Goal: Information Seeking & Learning: Learn about a topic

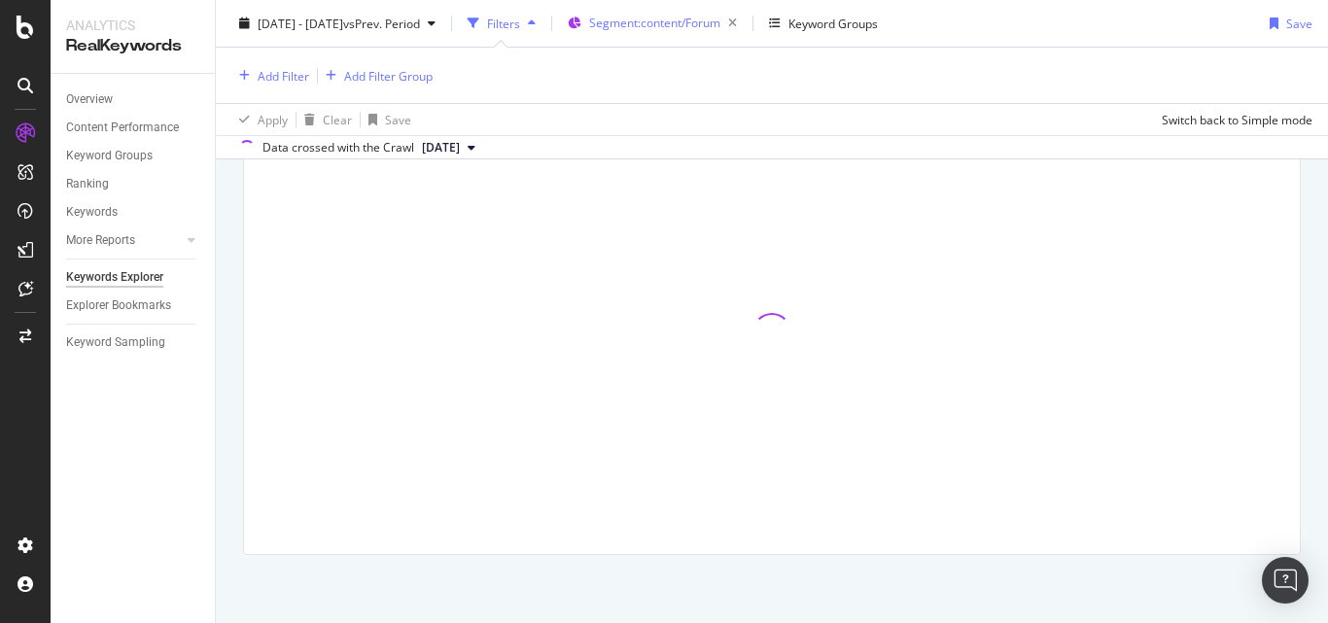
click at [720, 30] on span "Segment: content/Forum" at bounding box center [654, 23] width 131 height 17
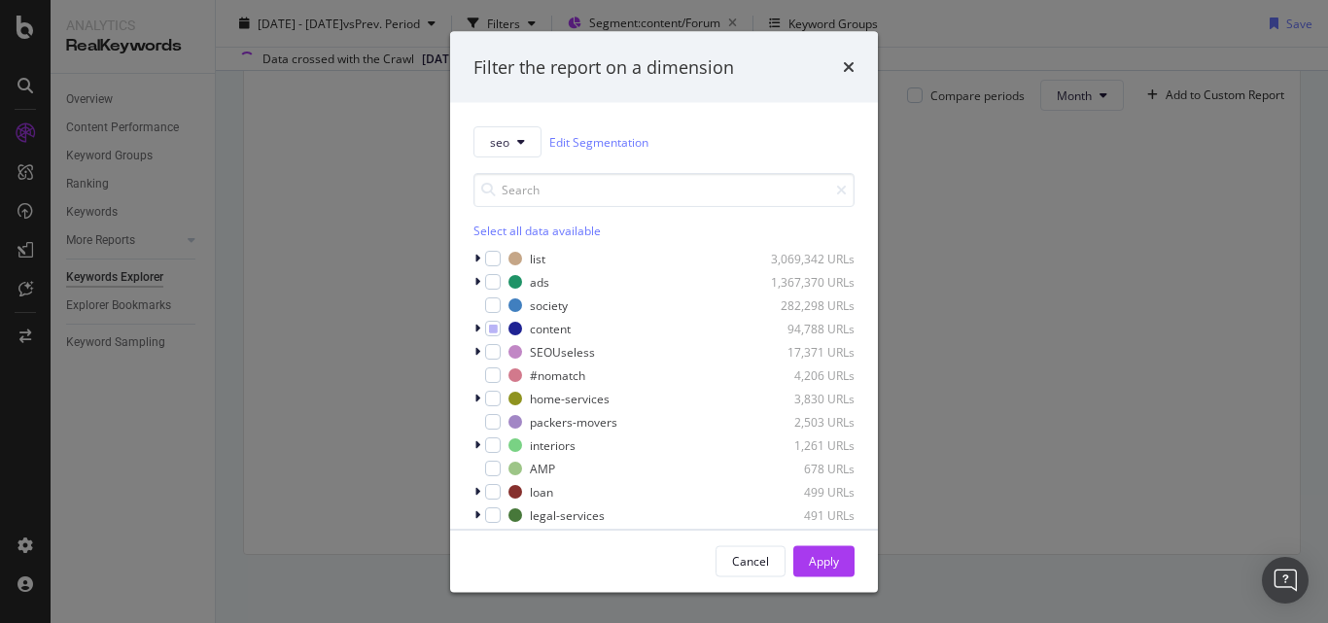
scroll to position [588, 0]
click at [517, 185] on input "modal" at bounding box center [663, 190] width 381 height 34
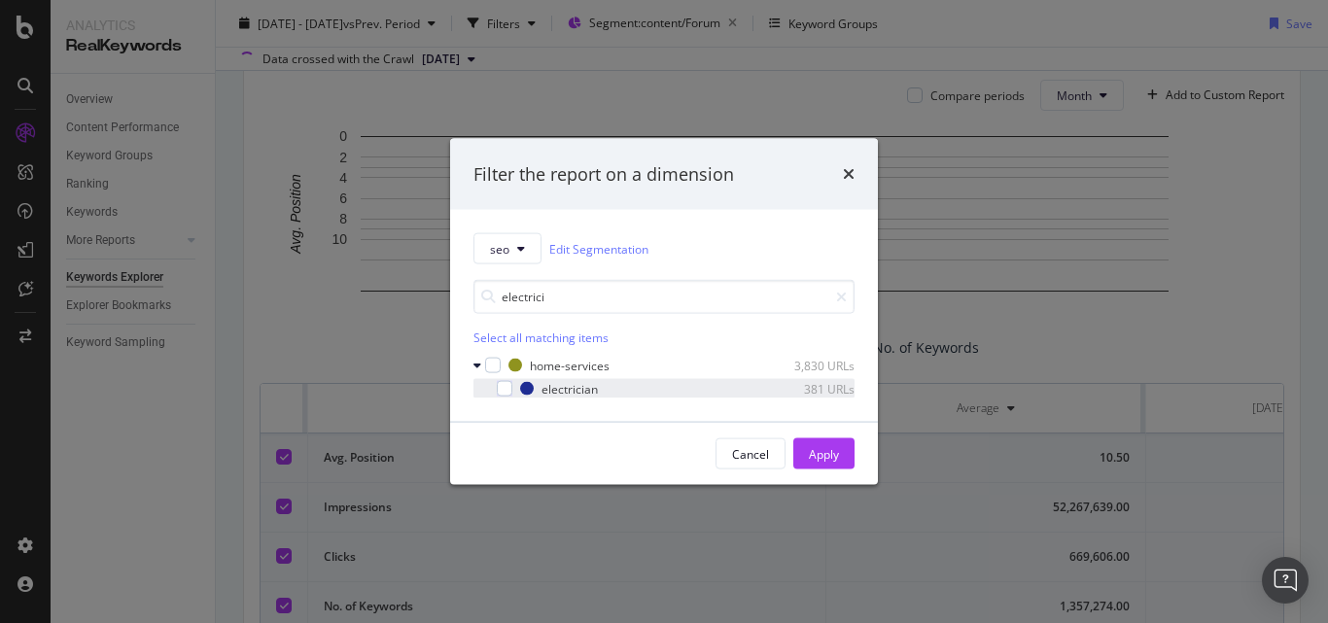
type input "electrici"
click at [495, 390] on div "modal" at bounding box center [491, 388] width 12 height 19
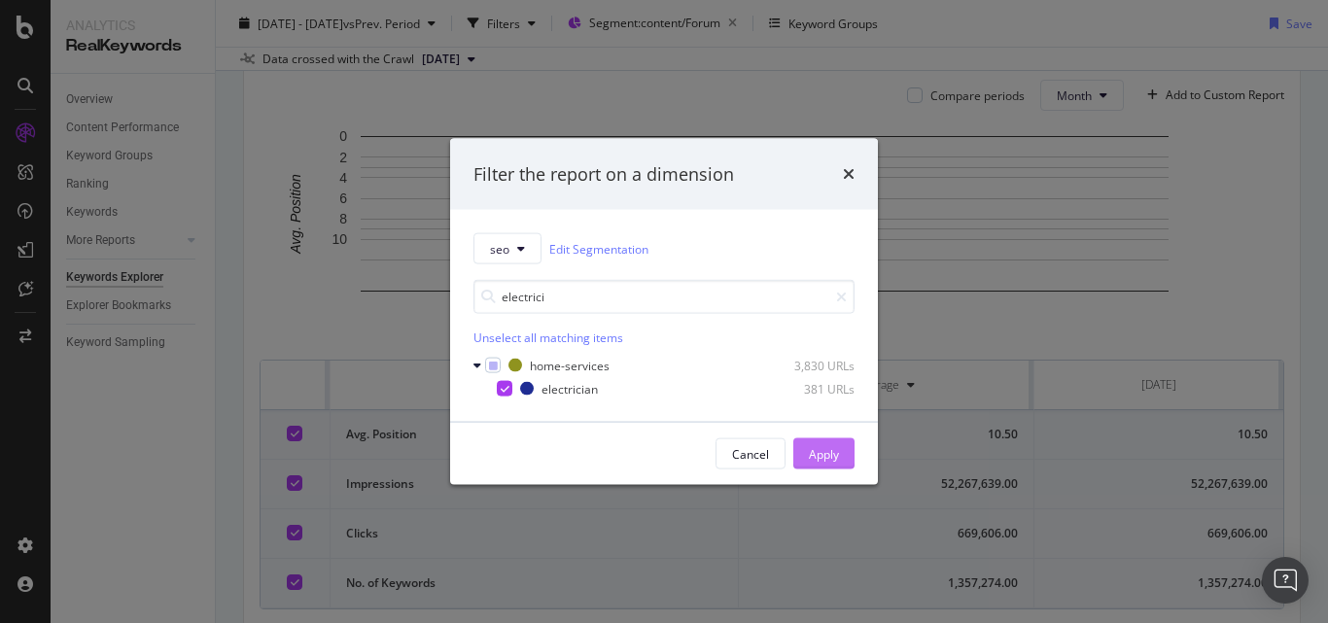
click at [810, 455] on div "Apply" at bounding box center [824, 453] width 30 height 17
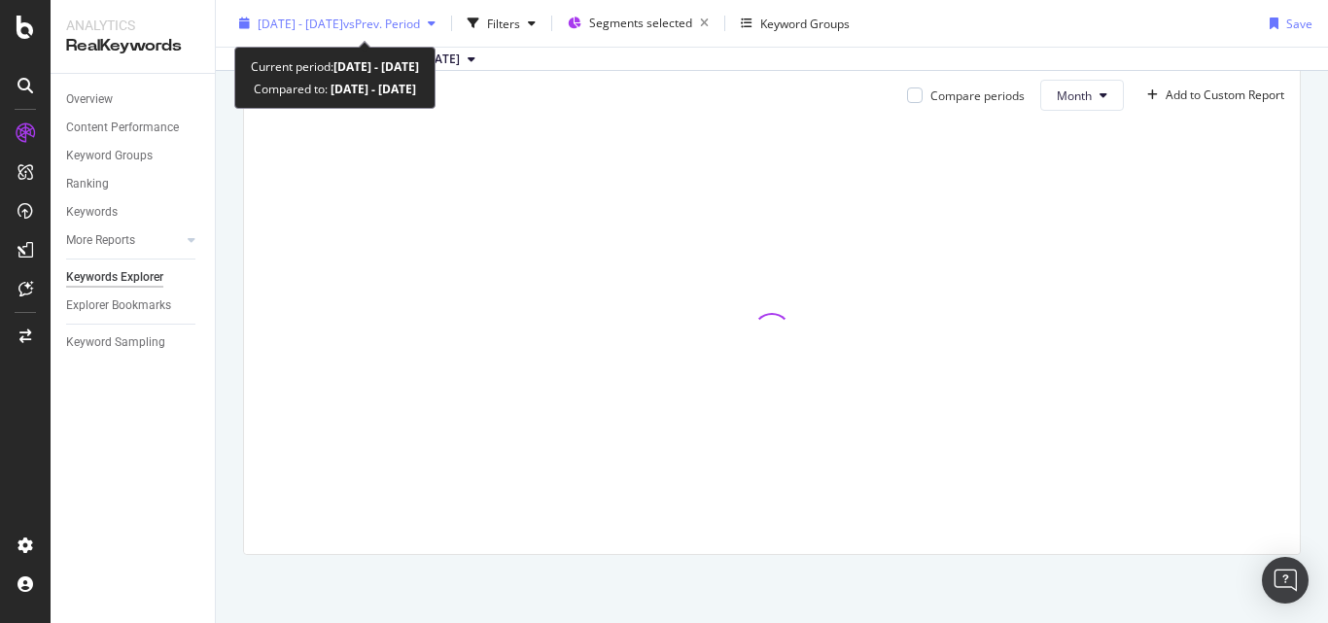
click at [343, 27] on span "[DATE] - [DATE]" at bounding box center [301, 23] width 86 height 17
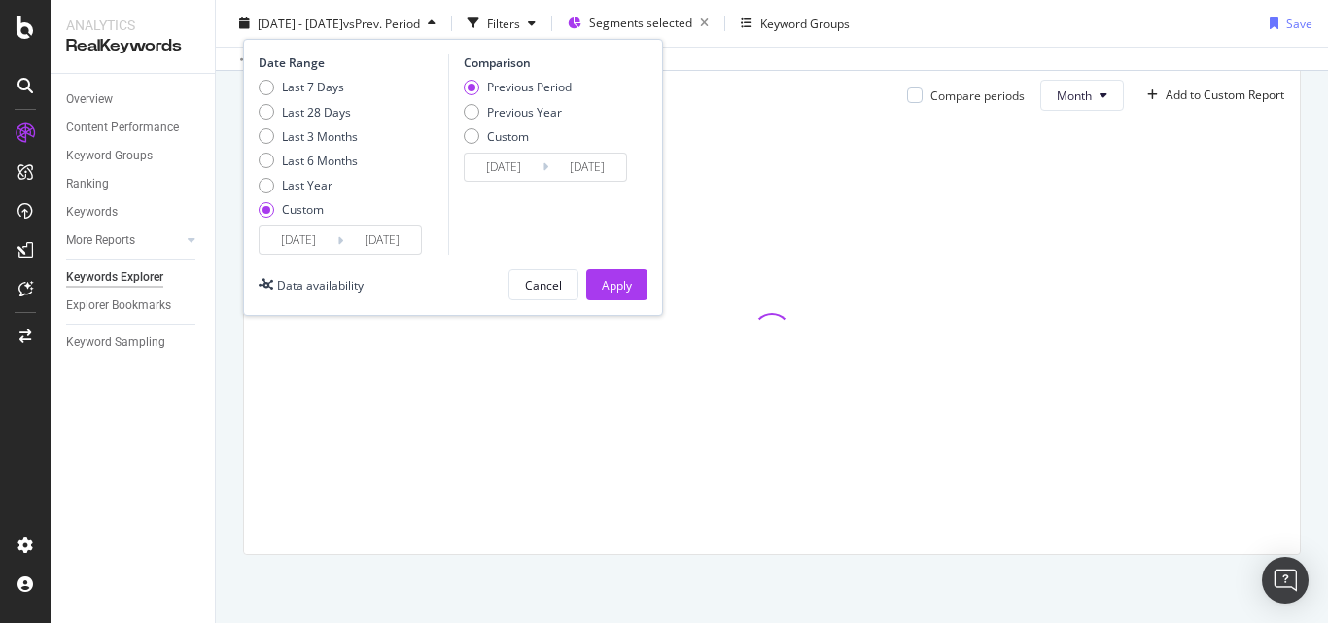
click at [322, 242] on input "[DATE]" at bounding box center [299, 239] width 78 height 27
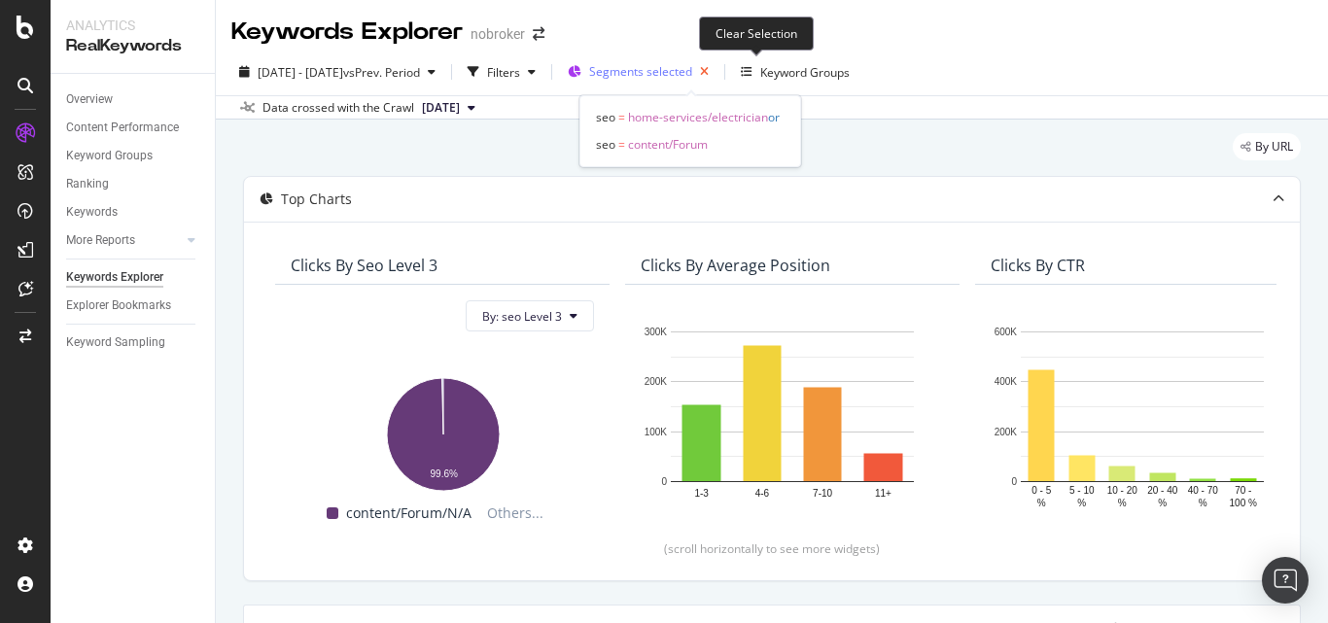
click at [716, 70] on icon "button" at bounding box center [704, 71] width 24 height 27
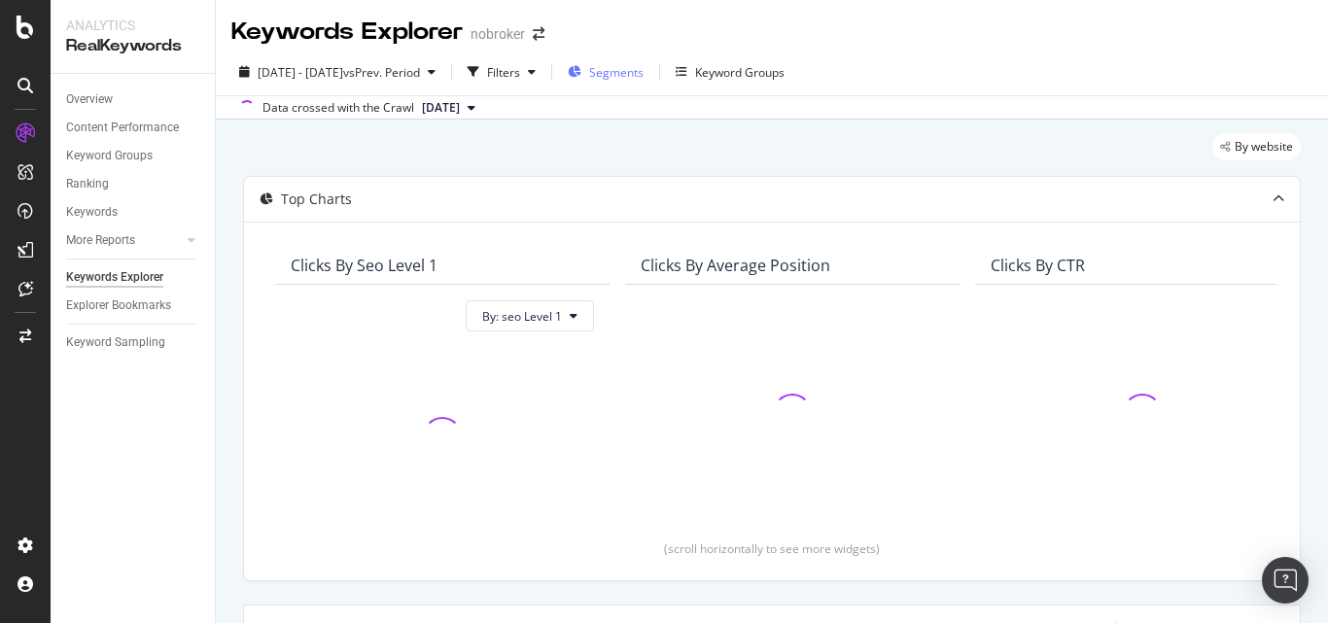
click at [643, 72] on span "Segments" at bounding box center [616, 72] width 54 height 17
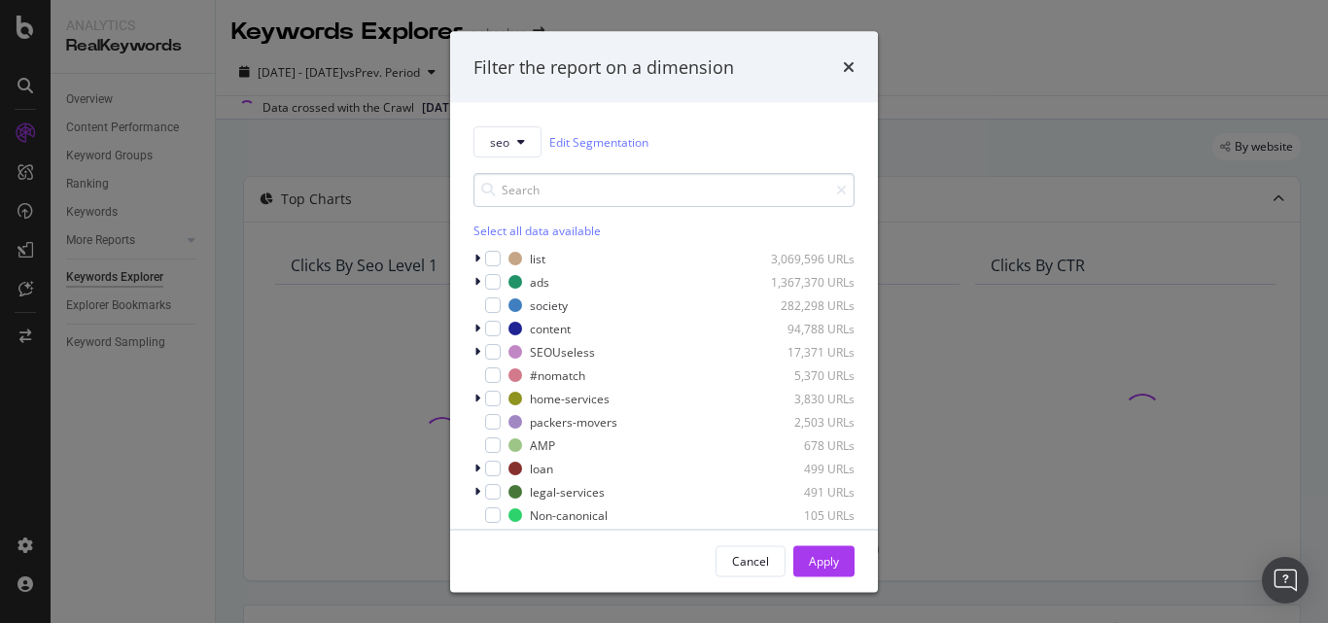
click at [595, 191] on input "modal" at bounding box center [663, 190] width 381 height 34
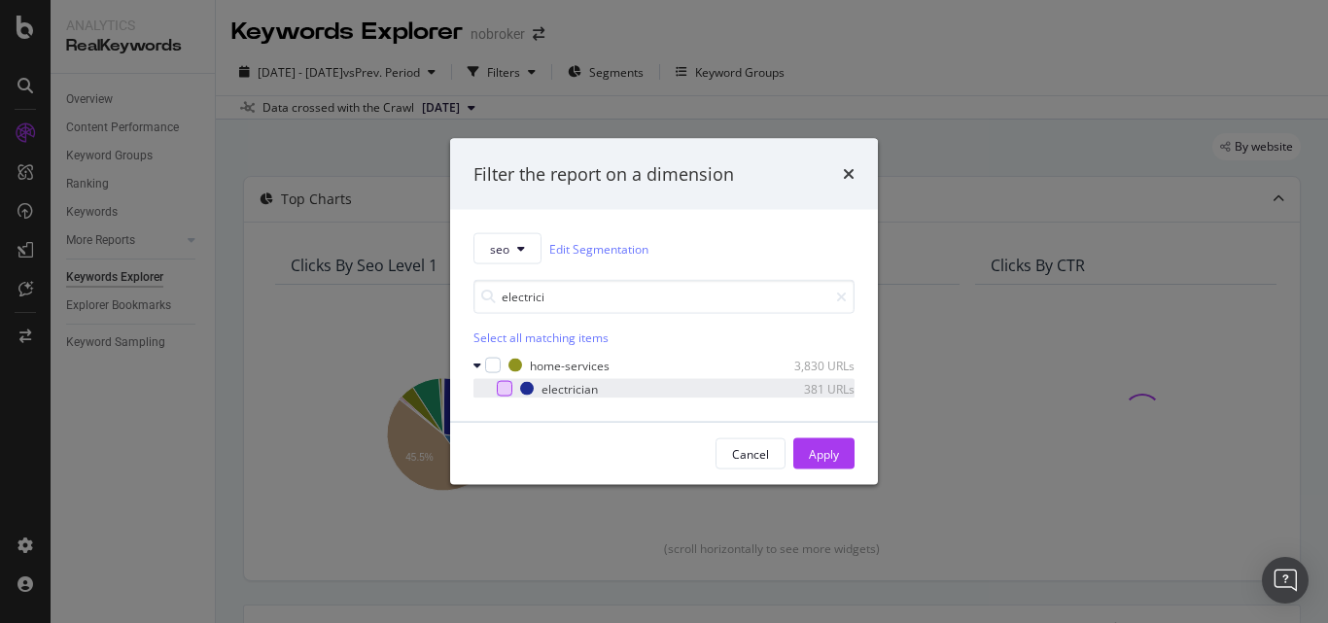
type input "electrici"
click at [504, 390] on div "modal" at bounding box center [505, 389] width 16 height 16
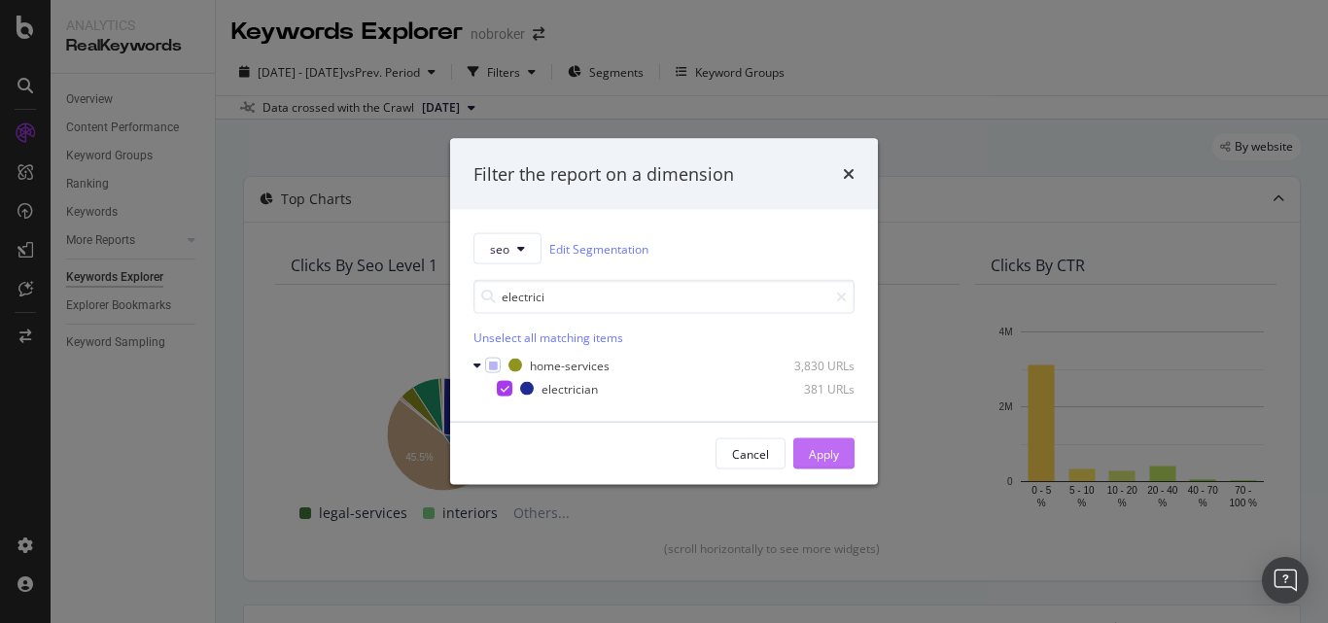
click at [826, 453] on div "Apply" at bounding box center [824, 453] width 30 height 17
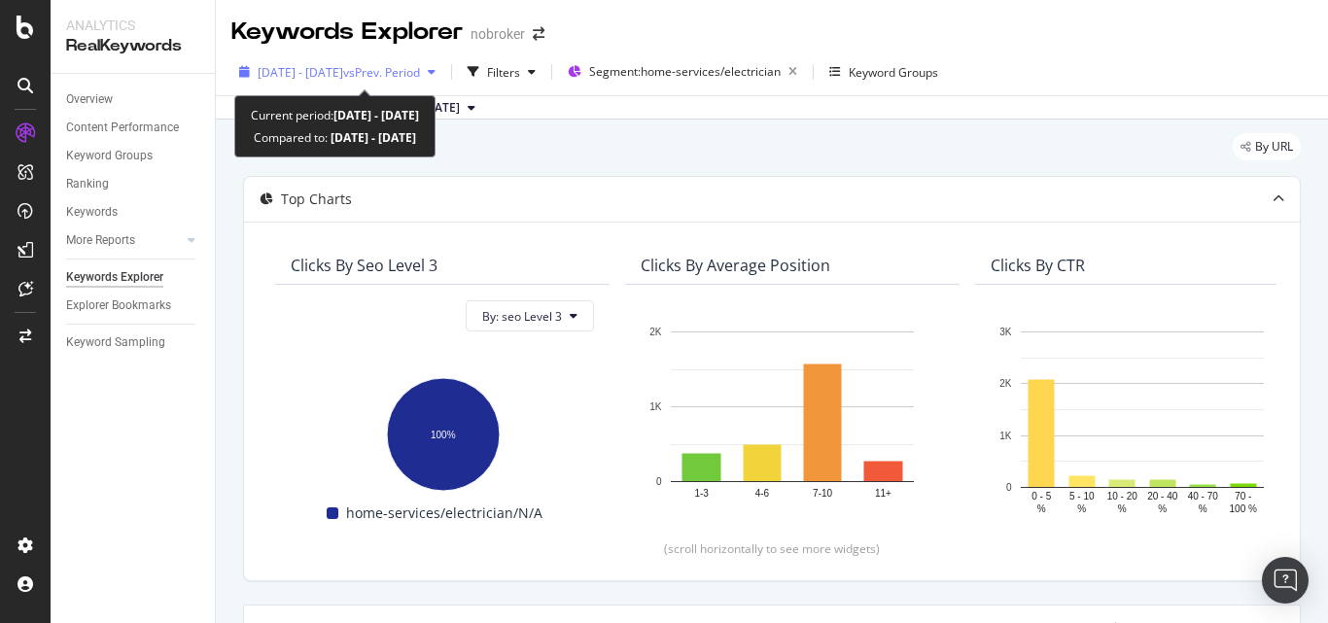
click at [343, 66] on span "[DATE] - [DATE]" at bounding box center [301, 72] width 86 height 17
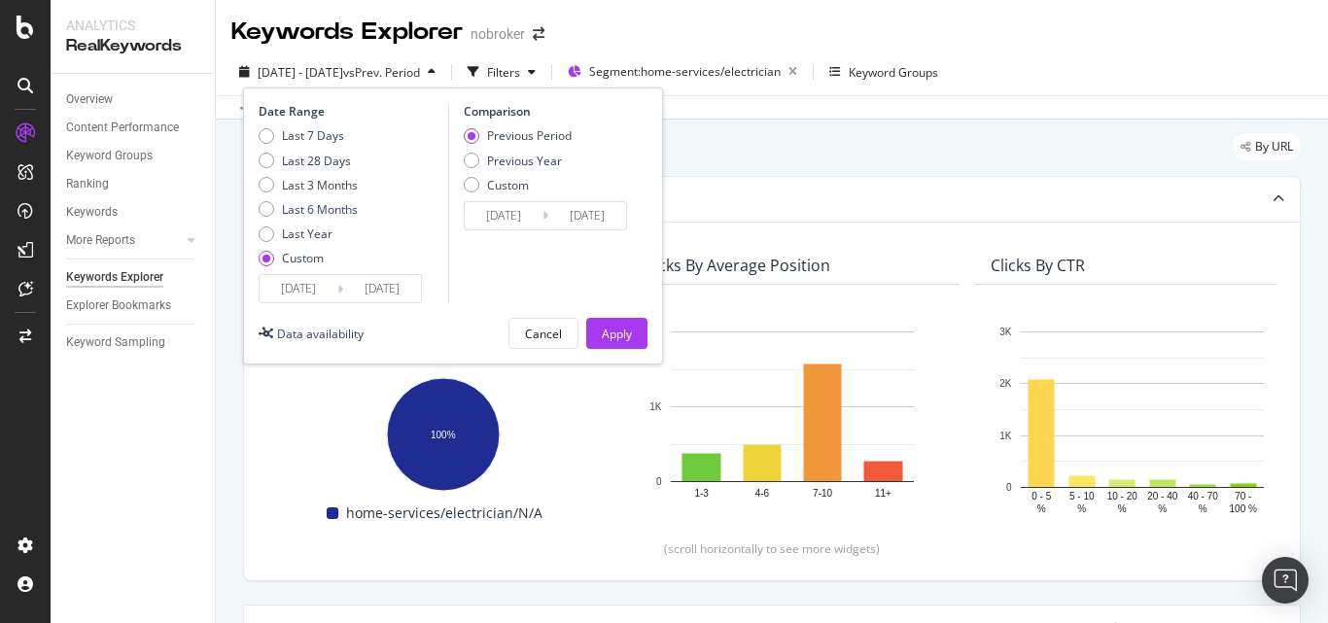
click at [311, 281] on input "[DATE]" at bounding box center [299, 288] width 78 height 27
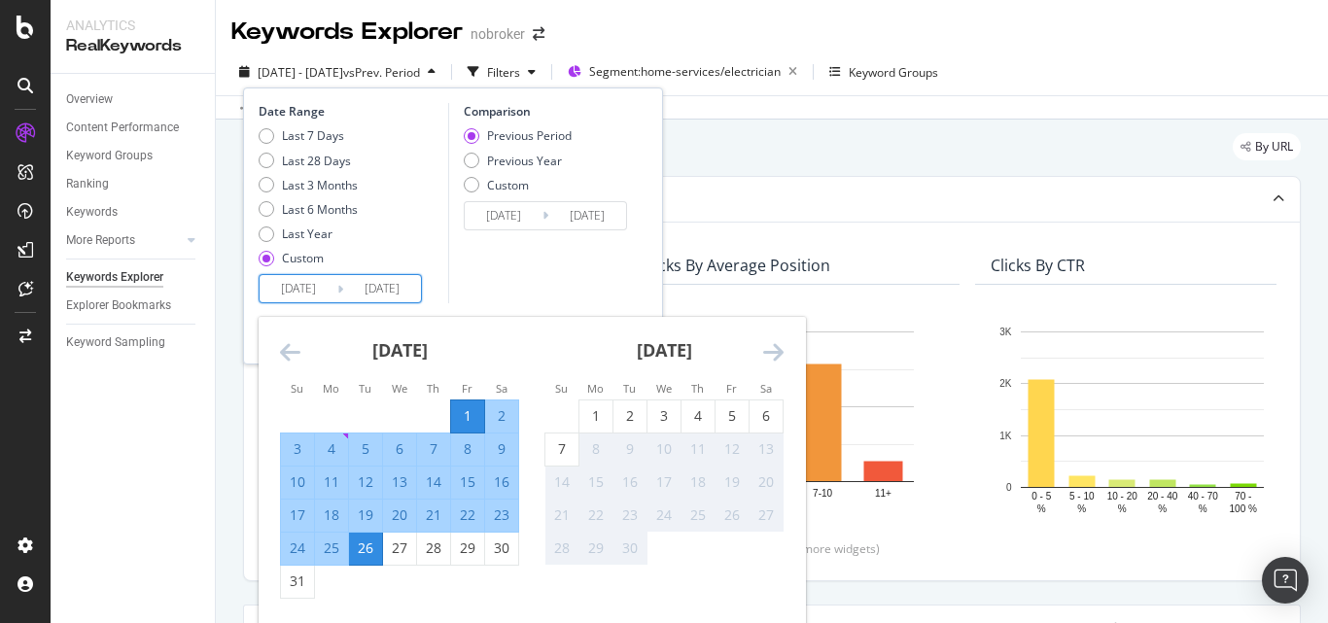
scroll to position [97, 0]
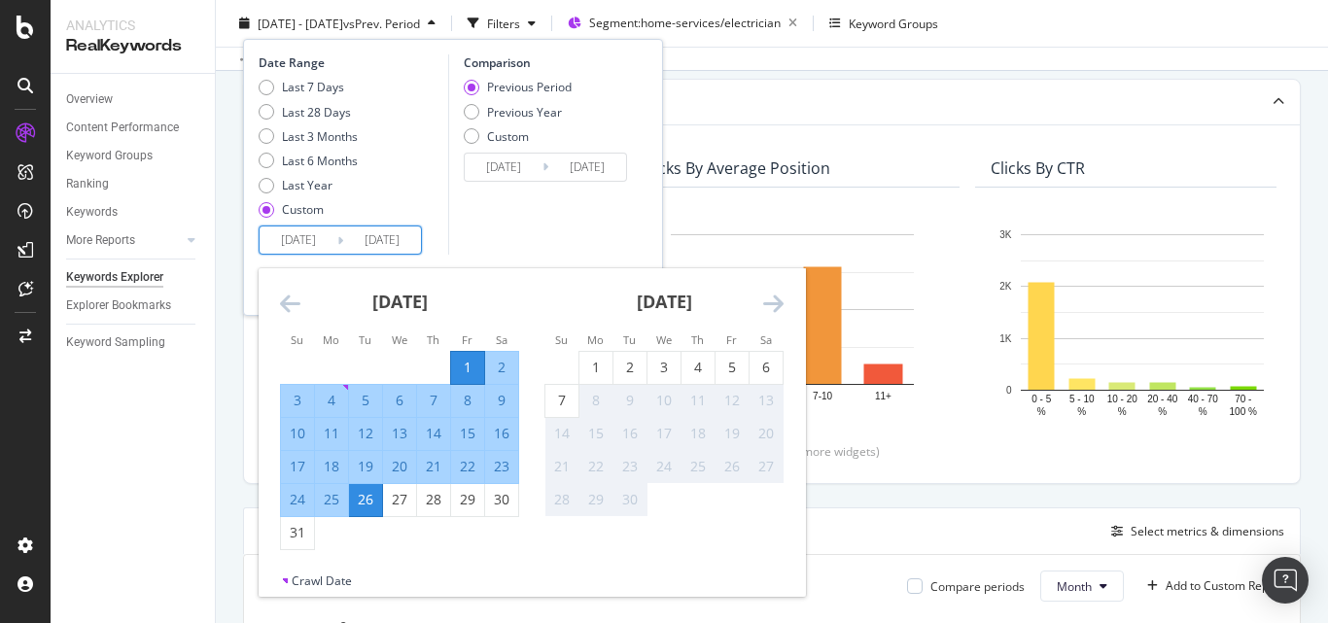
click at [460, 465] on div "22" at bounding box center [467, 466] width 33 height 19
type input "2025/08/22"
type input "2025/08/17"
type input "2025/08/21"
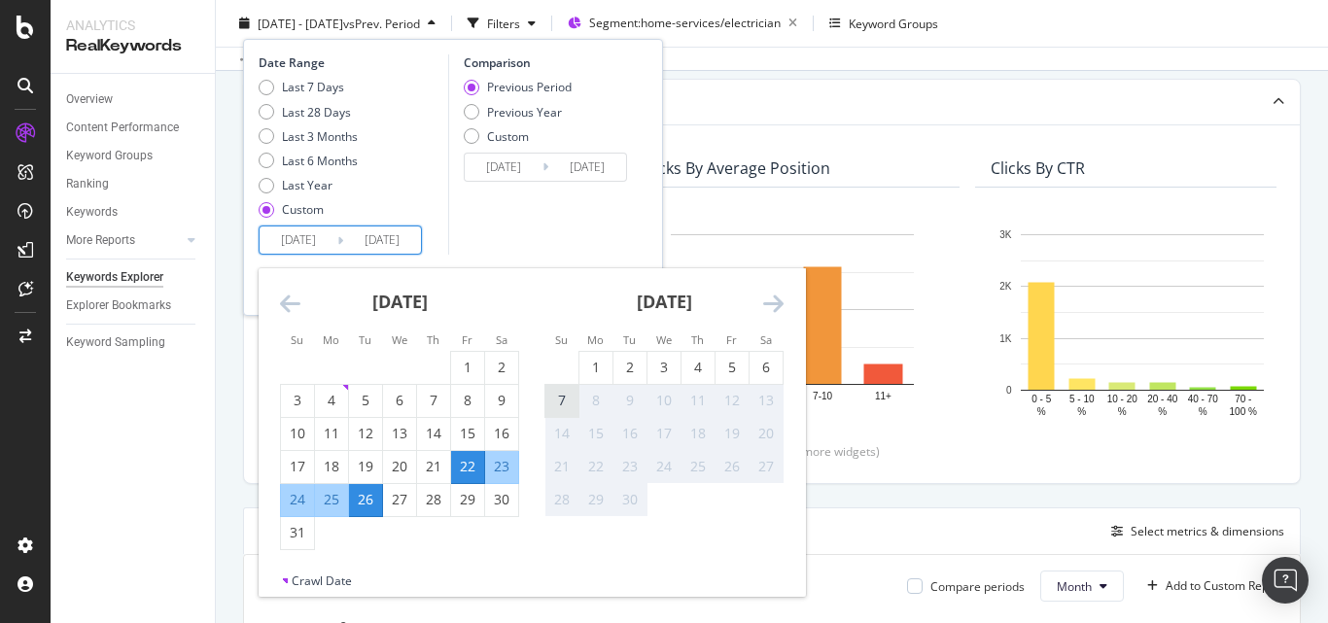
click at [568, 400] on div "7" at bounding box center [561, 400] width 33 height 19
type input "2025/09/07"
type input "2025/08/05"
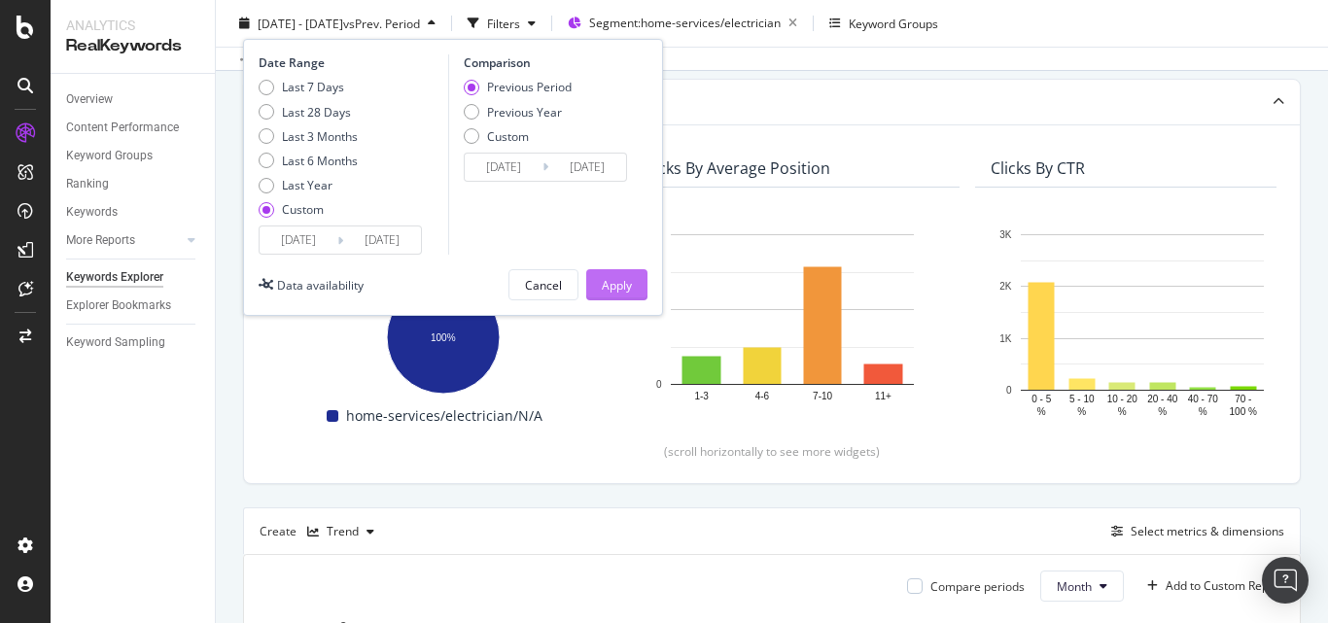
click at [624, 282] on div "Apply" at bounding box center [617, 284] width 30 height 17
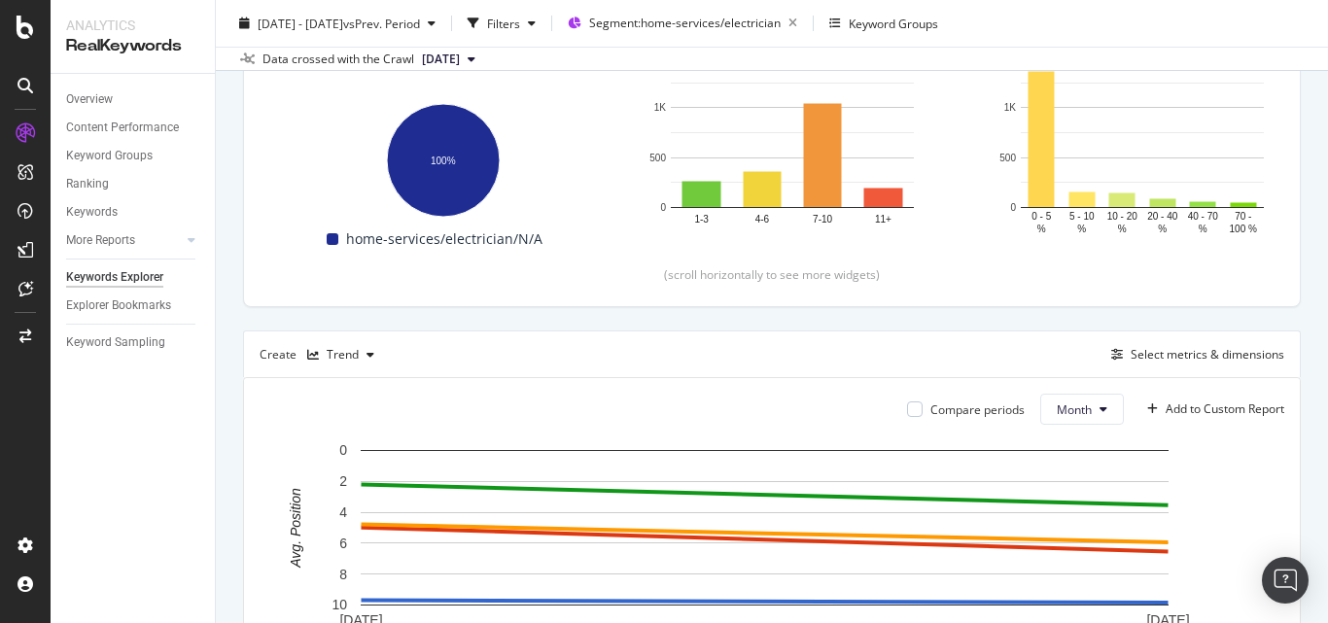
scroll to position [308, 0]
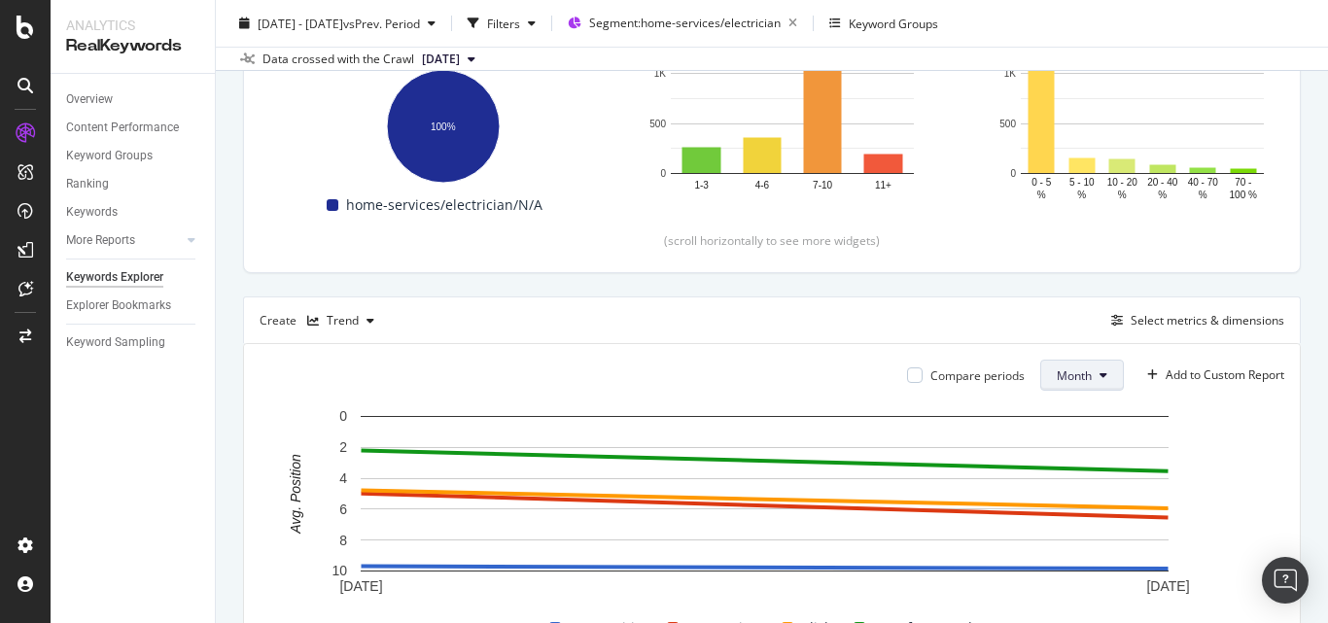
click at [1067, 381] on span "Month" at bounding box center [1074, 375] width 35 height 17
click at [1053, 402] on div "Day" at bounding box center [1059, 413] width 69 height 28
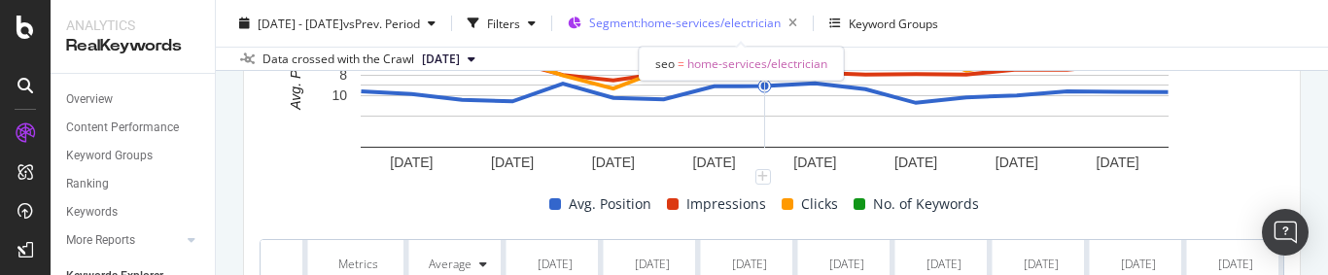
click at [781, 24] on span "Segment: home-services/electrician" at bounding box center [684, 23] width 191 height 17
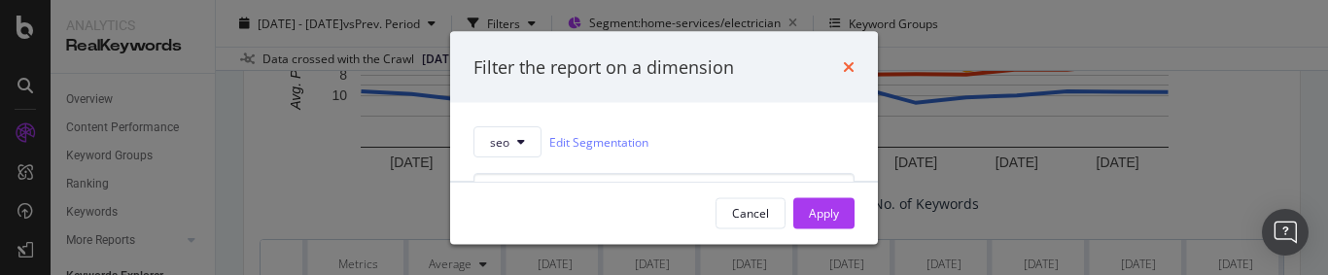
click at [846, 67] on icon "times" at bounding box center [849, 67] width 12 height 16
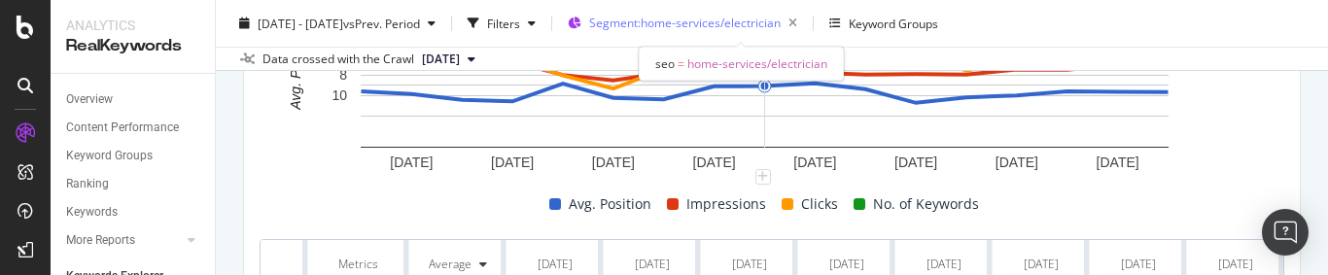
click at [730, 25] on span "Segment: home-services/electrician" at bounding box center [684, 23] width 191 height 17
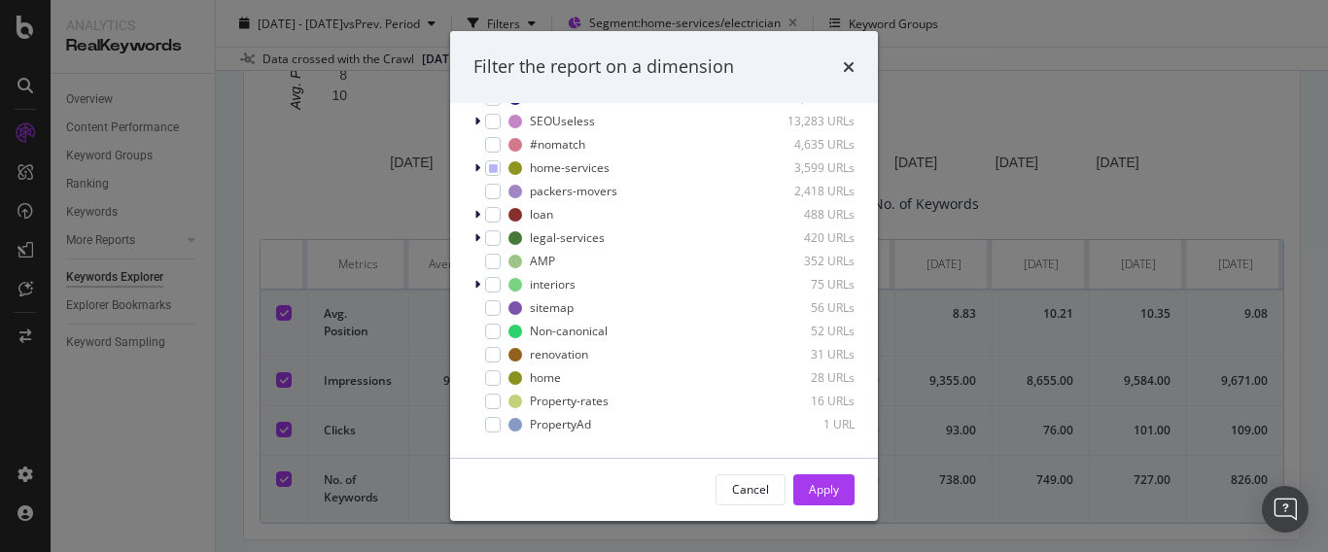
scroll to position [62, 0]
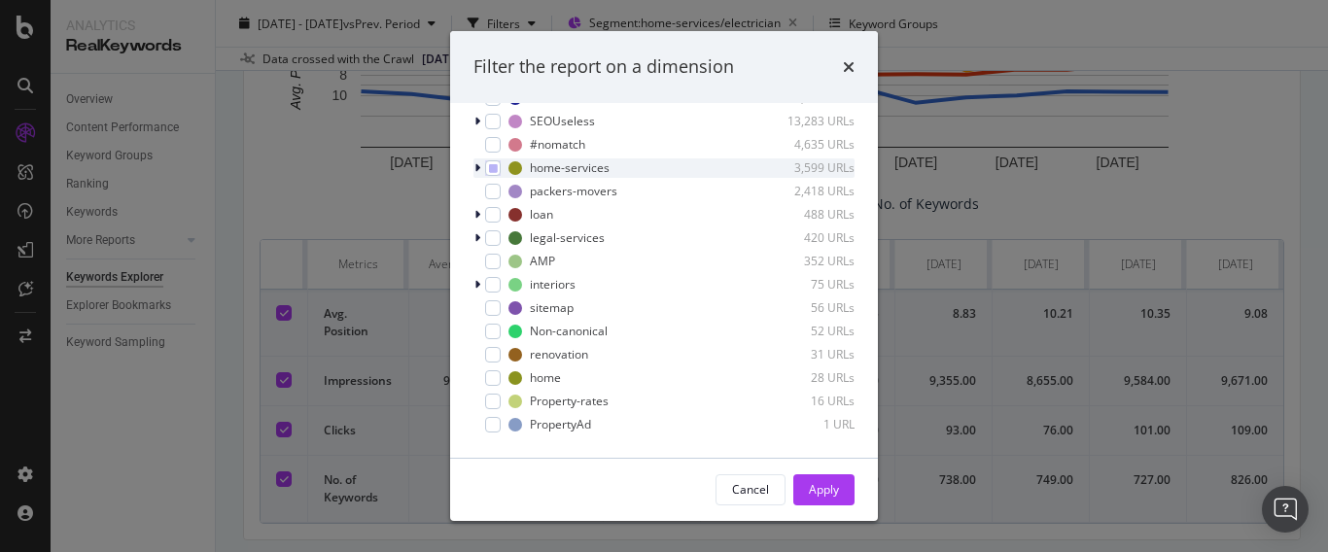
click at [475, 166] on icon "modal" at bounding box center [477, 168] width 6 height 12
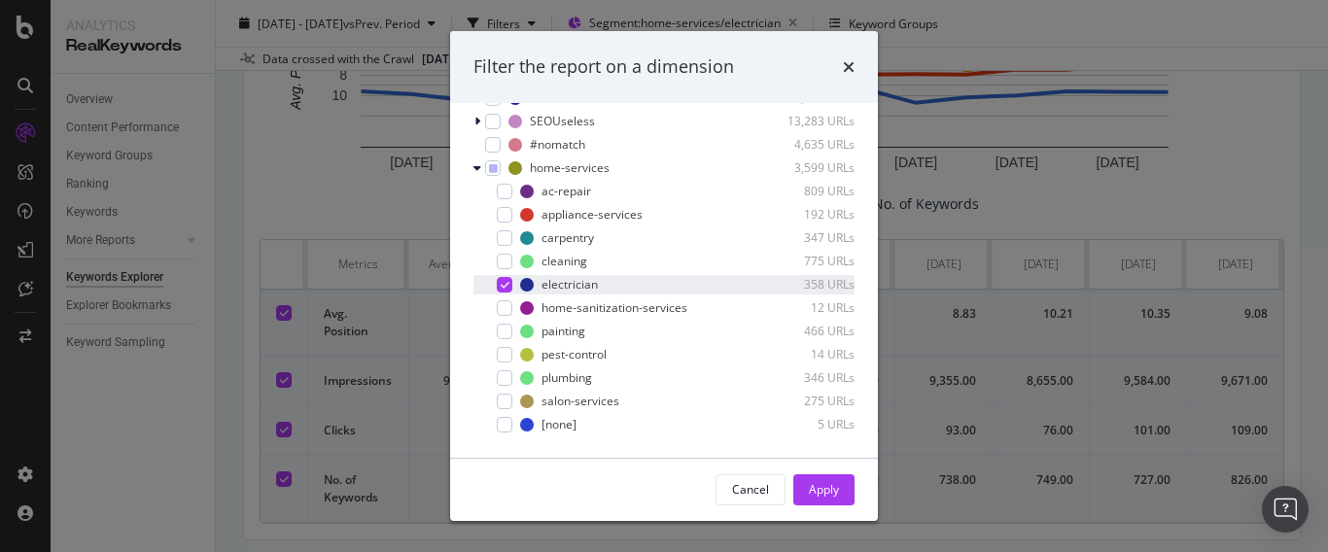
click at [505, 277] on div "modal" at bounding box center [505, 285] width 16 height 16
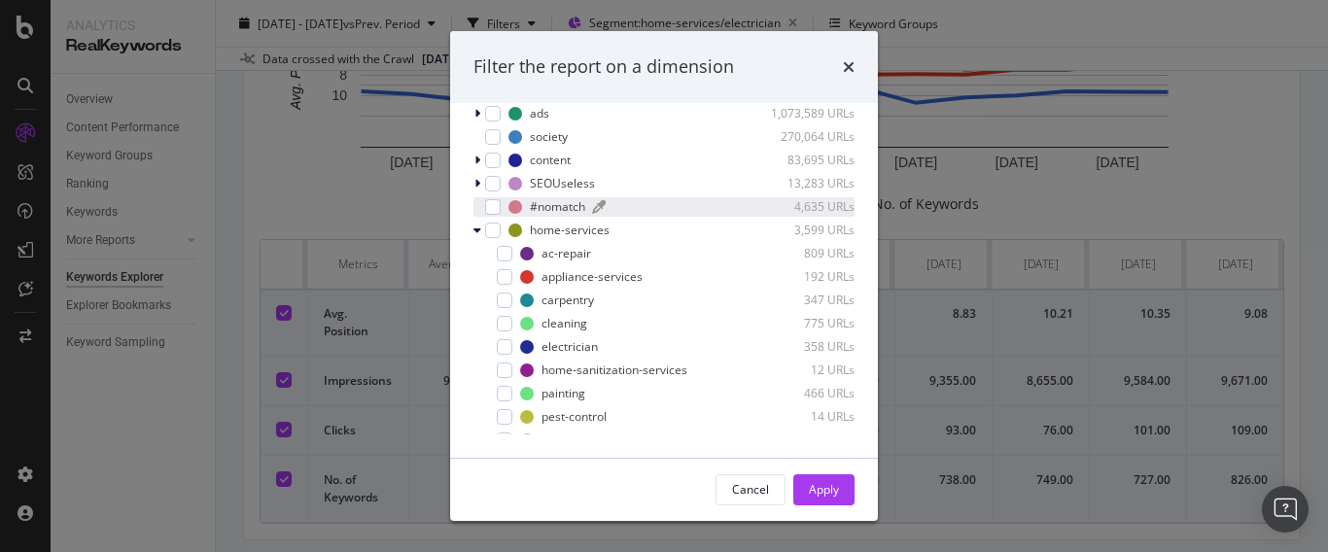
scroll to position [0, 0]
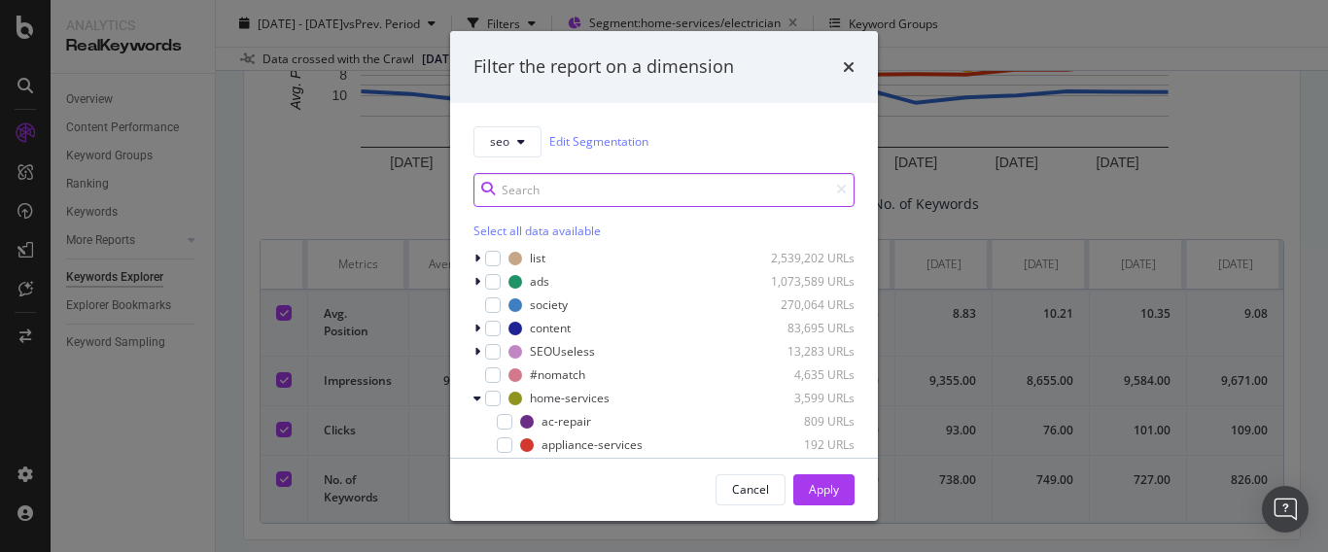
click at [606, 192] on input "modal" at bounding box center [663, 190] width 381 height 34
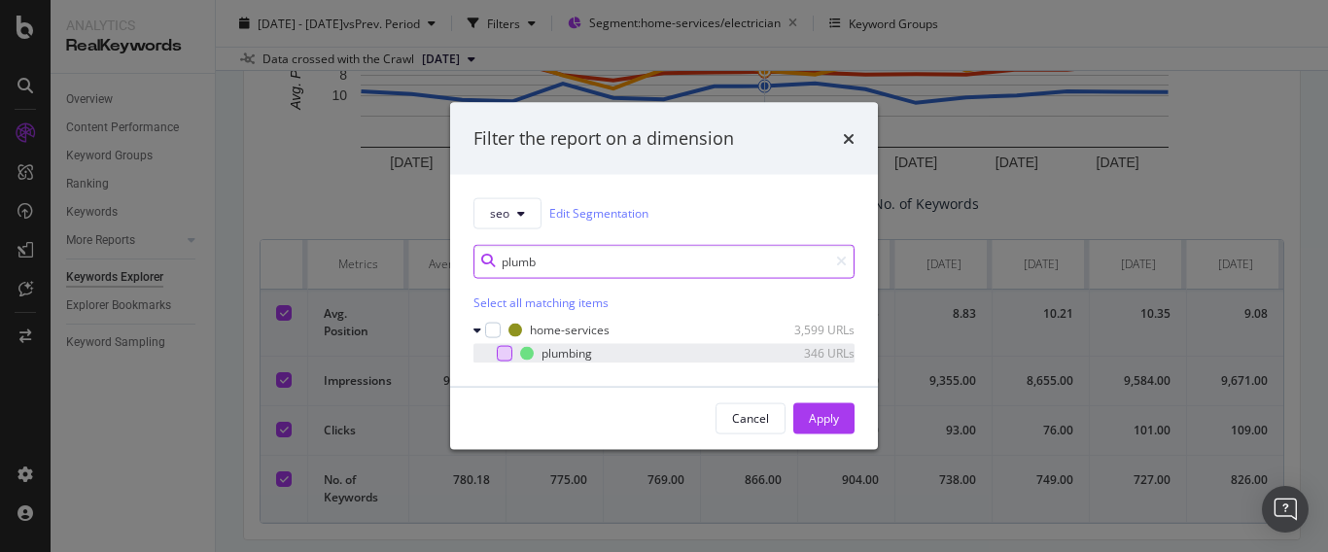
type input "plumb"
click at [501, 353] on div "modal" at bounding box center [505, 353] width 16 height 16
click at [836, 425] on div "Apply" at bounding box center [824, 418] width 30 height 17
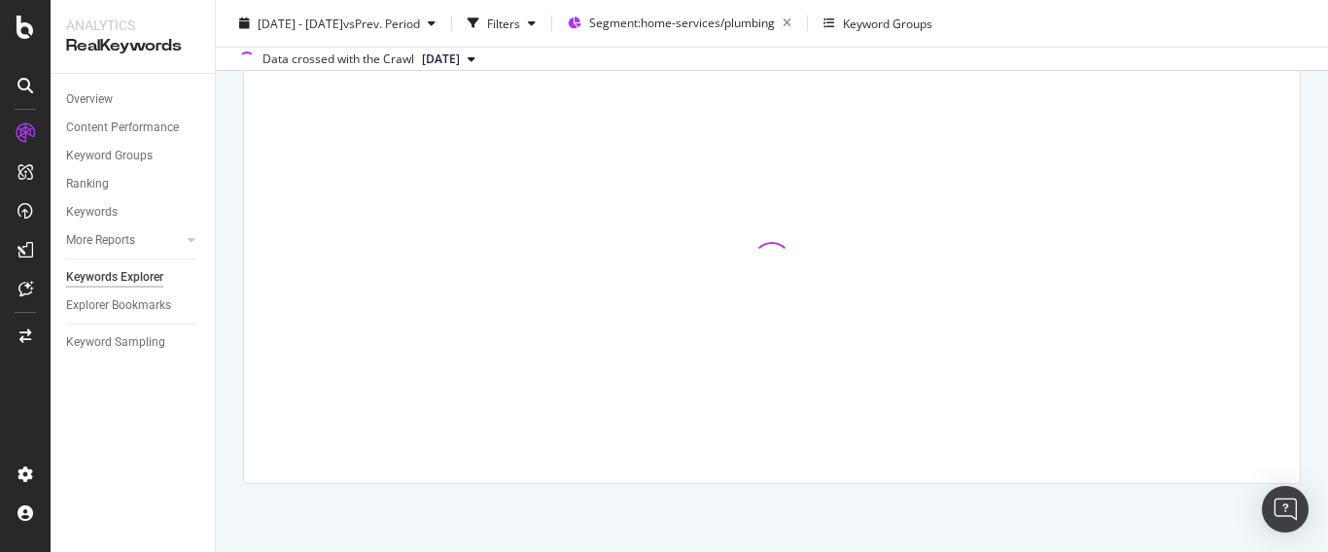
scroll to position [659, 0]
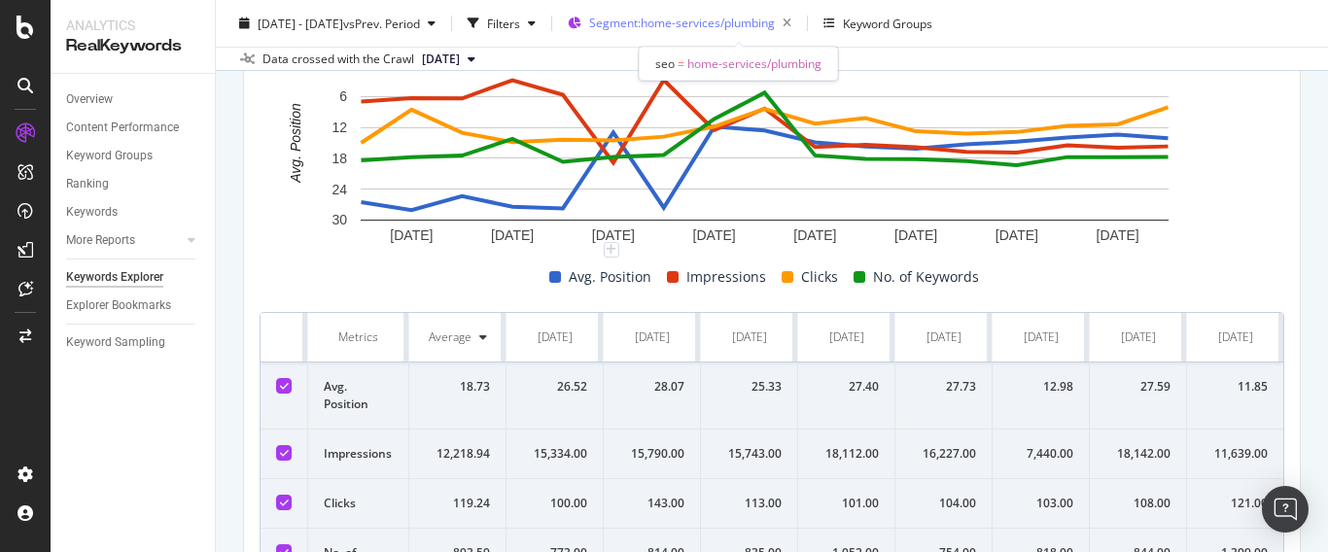
click at [677, 12] on div "Segment: home-services/plumbing" at bounding box center [694, 23] width 210 height 27
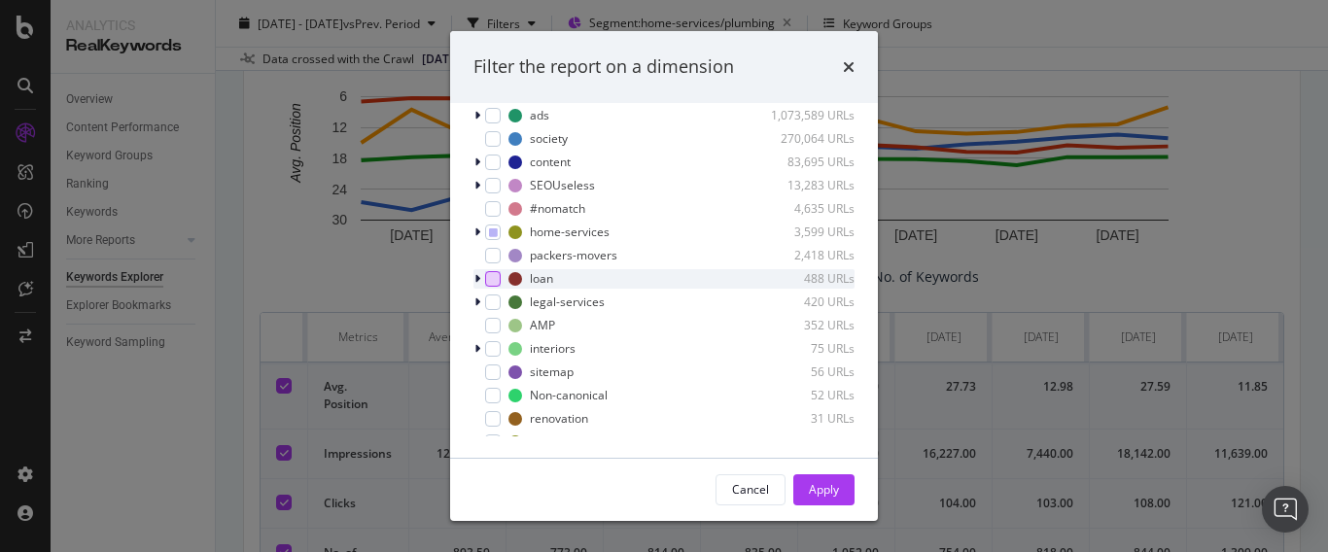
scroll to position [168, 0]
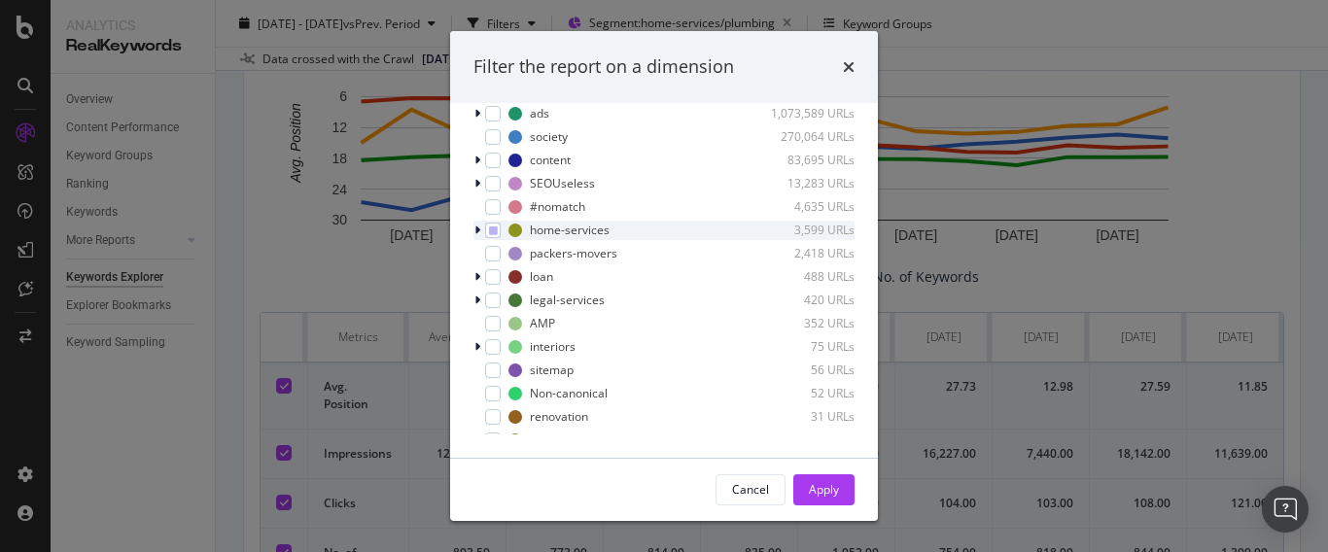
click at [477, 226] on icon "modal" at bounding box center [477, 231] width 6 height 12
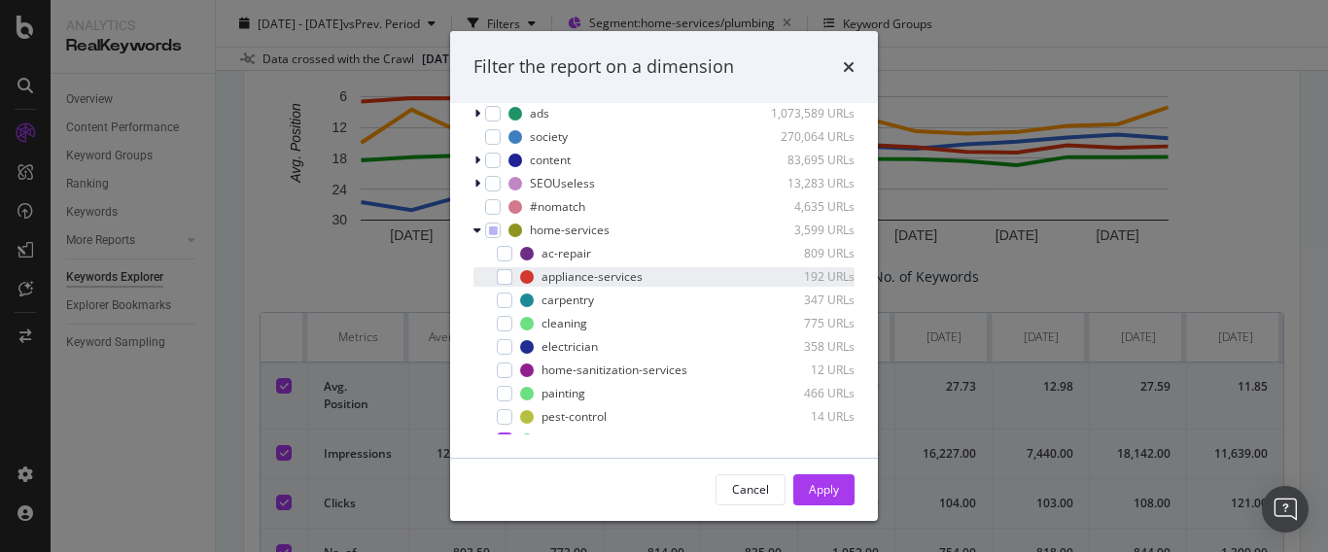
scroll to position [97, 0]
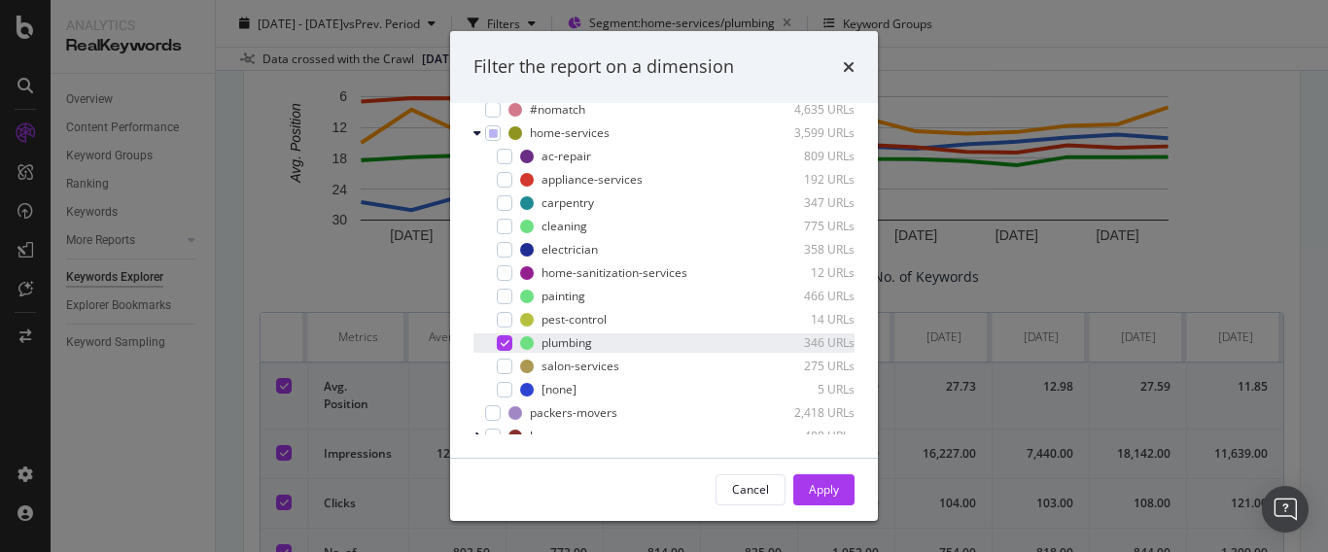
click at [507, 342] on icon "modal" at bounding box center [505, 343] width 9 height 10
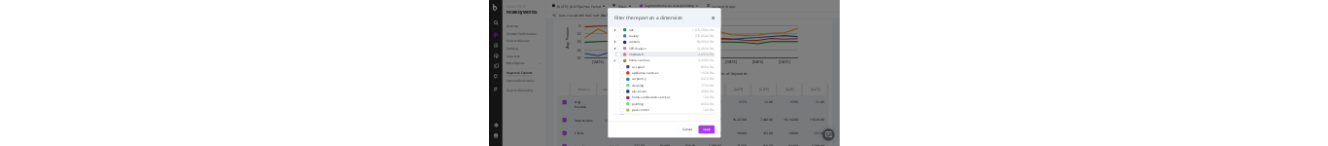
scroll to position [0, 0]
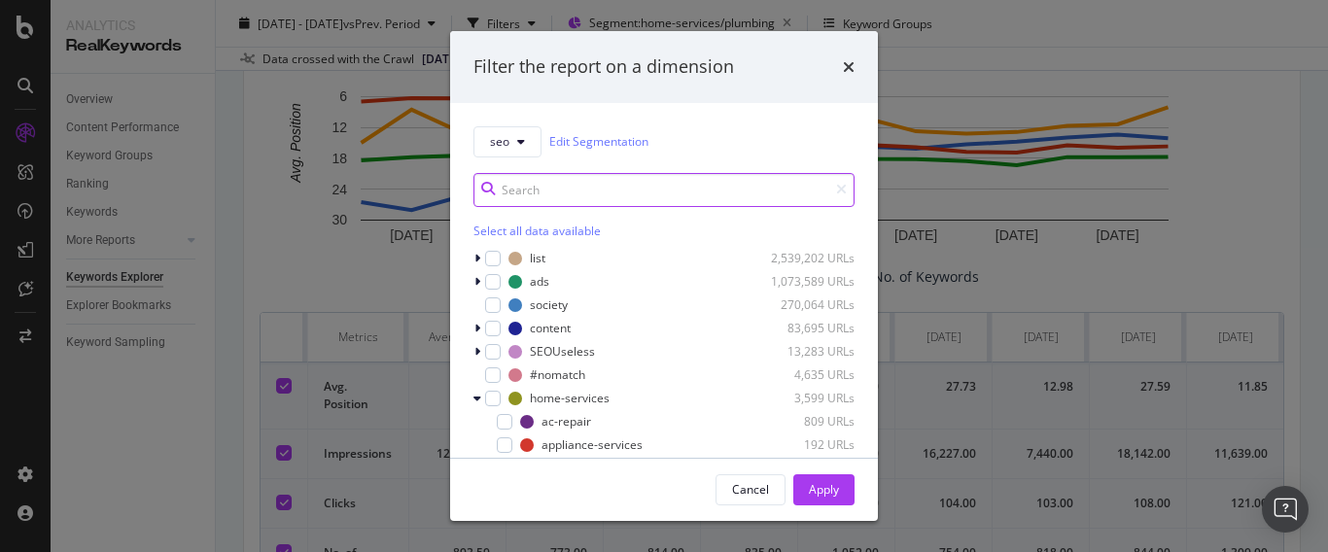
click at [541, 193] on input "modal" at bounding box center [663, 190] width 381 height 34
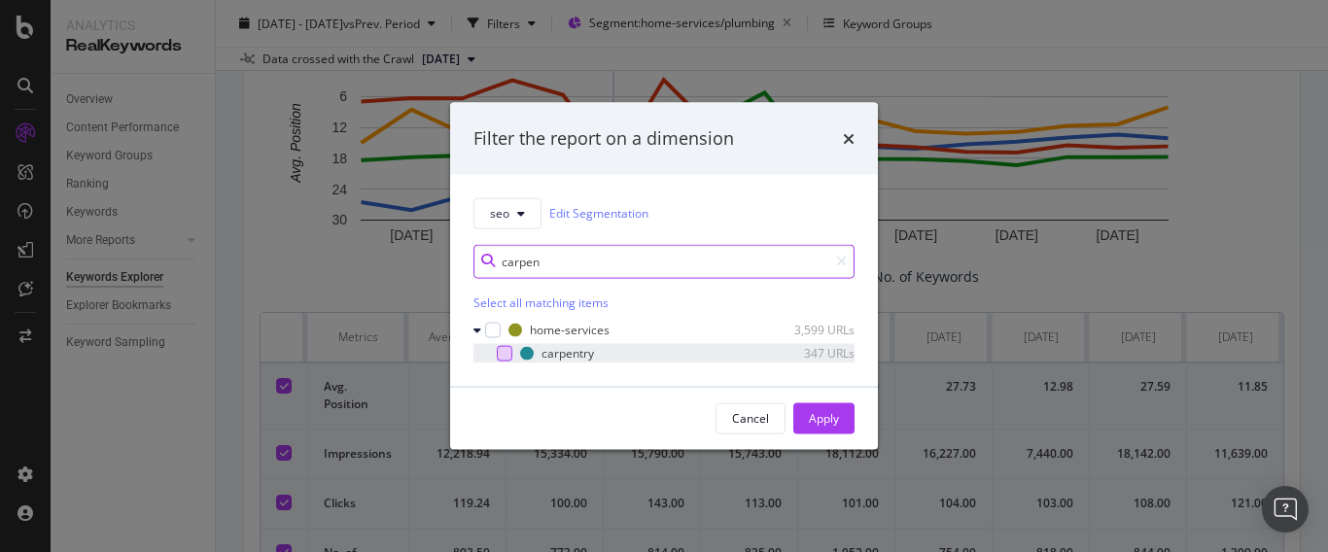
type input "carpen"
click at [504, 353] on div "modal" at bounding box center [505, 353] width 16 height 16
click at [811, 411] on div "Apply" at bounding box center [824, 418] width 30 height 17
